Goal: Information Seeking & Learning: Learn about a topic

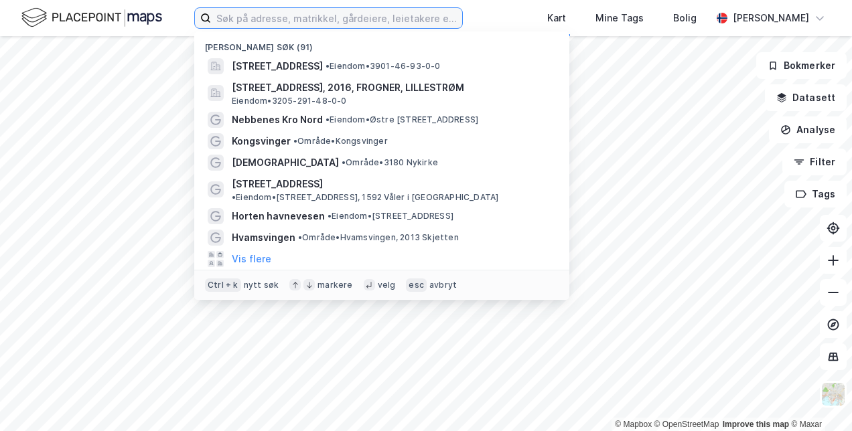
click at [240, 15] on input at bounding box center [336, 18] width 251 height 20
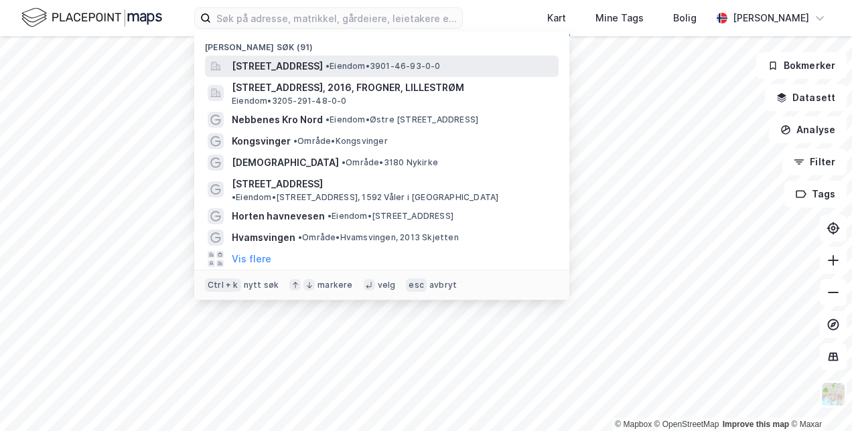
click at [263, 68] on span "[STREET_ADDRESS]" at bounding box center [277, 66] width 91 height 16
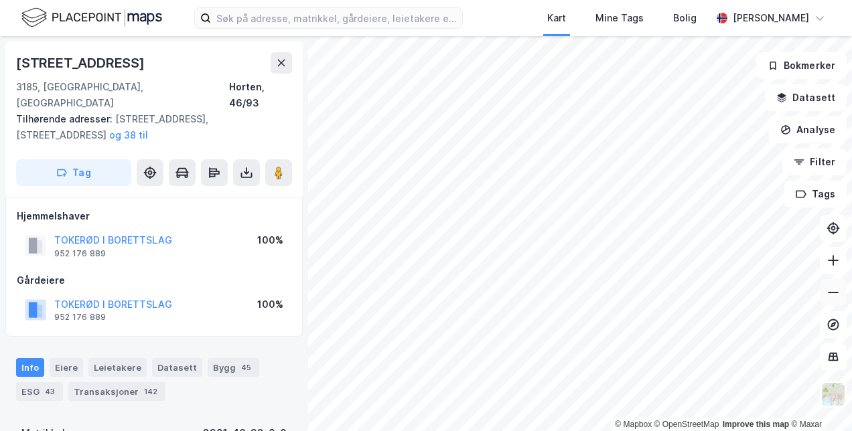
click at [828, 286] on icon at bounding box center [832, 292] width 13 height 13
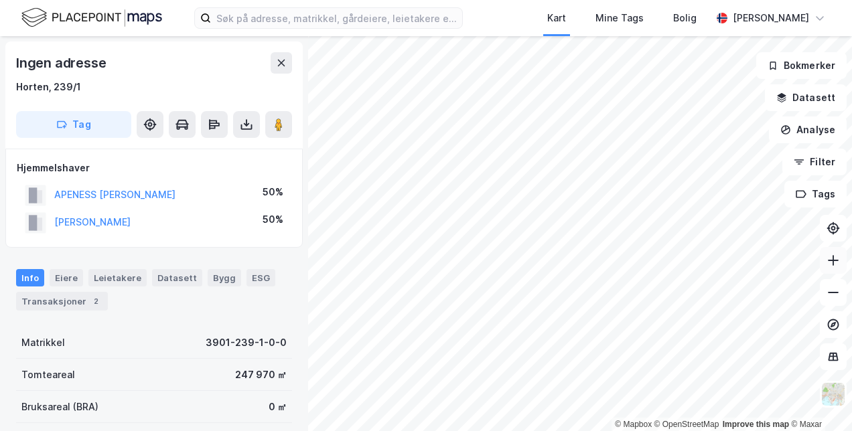
click at [830, 256] on icon at bounding box center [832, 260] width 13 height 13
